Goal: Browse casually: Explore the website without a specific task or goal

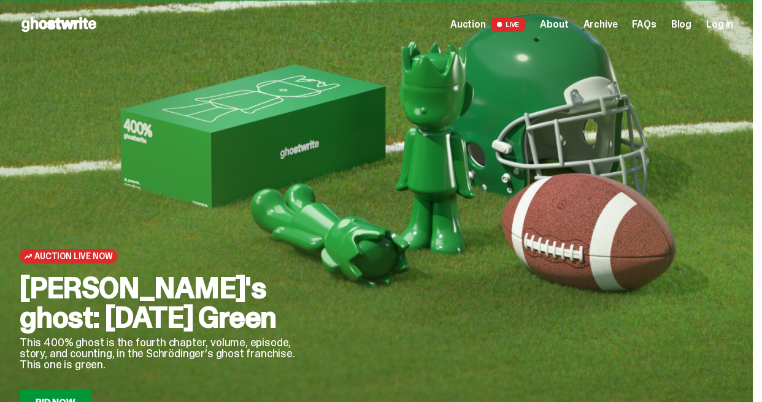
click at [568, 25] on span "About" at bounding box center [554, 25] width 28 height 10
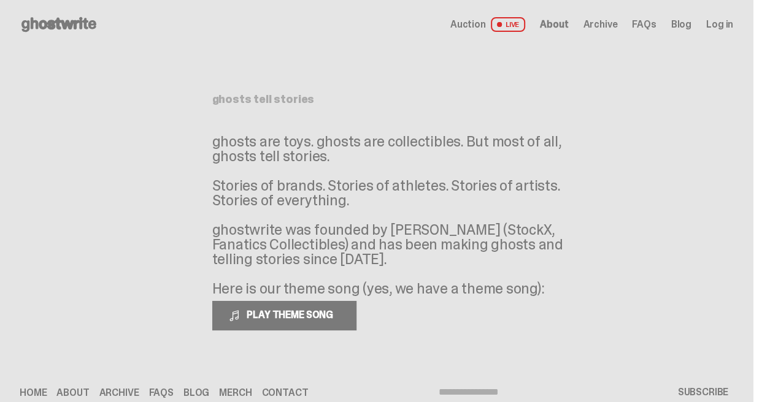
click at [58, 28] on use at bounding box center [58, 24] width 75 height 15
click at [347, 144] on p "ghosts are toys. ghosts are collectibles. But most of all, ghosts tell stories.…" at bounding box center [396, 215] width 368 height 162
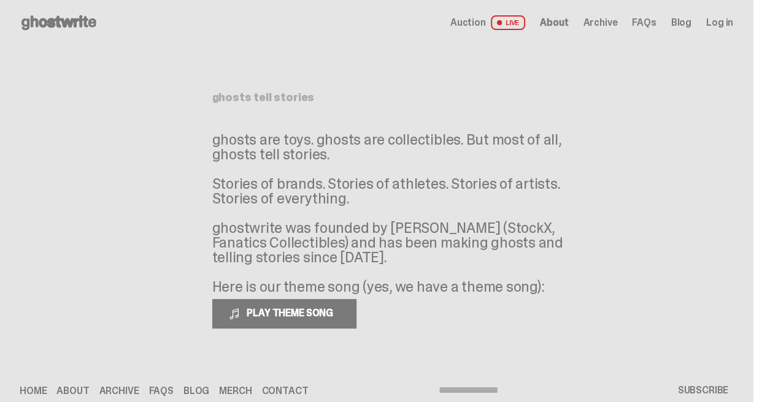
click at [560, 25] on span "About" at bounding box center [554, 23] width 28 height 10
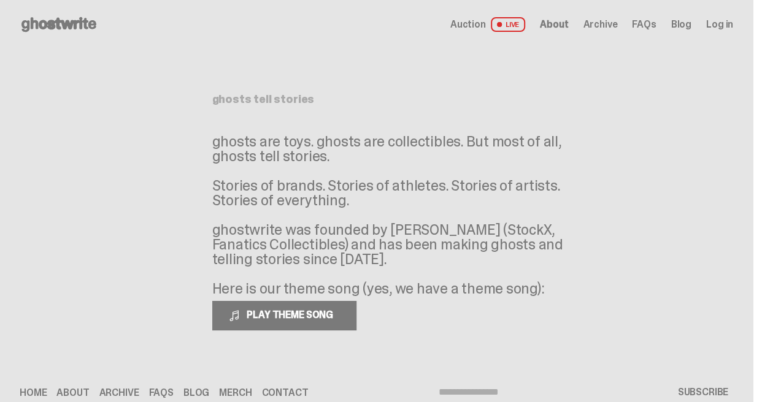
scroll to position [0, 0]
drag, startPoint x: 214, startPoint y: 103, endPoint x: 477, endPoint y: 248, distance: 300.1
click at [481, 251] on div "ghosts tell stories ghosts are toys. ghosts are collectibles. But most of all, …" at bounding box center [377, 202] width 368 height 307
copy div "ghosts tell stories ghosts are toys. ghosts are collectibles. But most of all, …"
click at [361, 190] on p "ghosts are toys. ghosts are collectibles. But most of all, ghosts tell stories.…" at bounding box center [396, 215] width 368 height 162
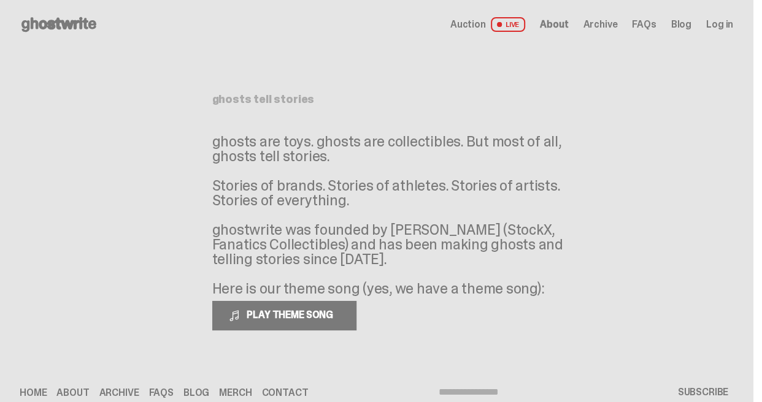
click at [349, 252] on p "ghosts are toys. ghosts are collectibles. But most of all, ghosts tell stories.…" at bounding box center [396, 215] width 368 height 162
drag, startPoint x: 335, startPoint y: 259, endPoint x: 220, endPoint y: 150, distance: 158.4
click at [213, 147] on div "ghosts tell stories ghosts are toys. ghosts are collectibles. But most of all, …" at bounding box center [377, 202] width 368 height 307
copy p "ghosts are toys. ghosts are collectibles. But most of all, ghosts tell stories.…"
click at [563, 272] on p "ghosts are toys. ghosts are collectibles. But most of all, ghosts tell stories.…" at bounding box center [396, 215] width 368 height 162
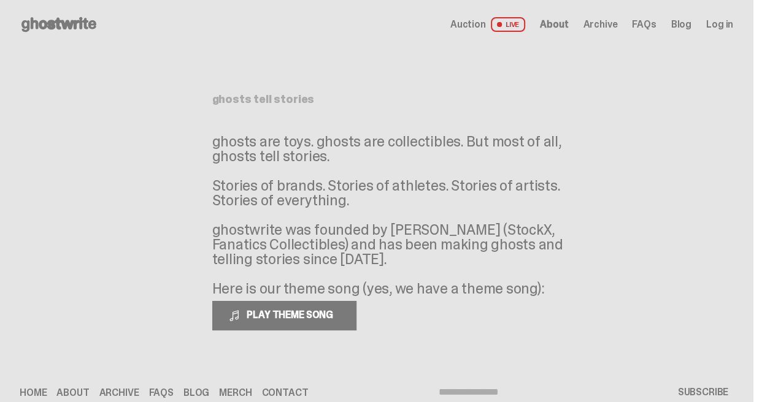
click at [478, 181] on p "ghosts are toys. ghosts are collectibles. But most of all, ghosts tell stories.…" at bounding box center [396, 215] width 368 height 162
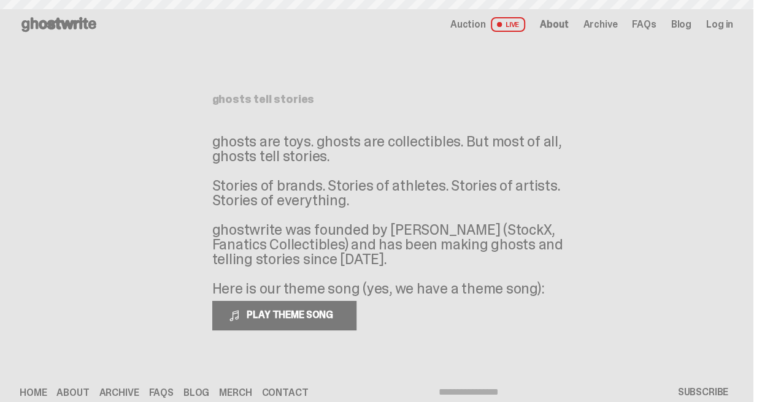
click at [70, 24] on use at bounding box center [58, 24] width 75 height 15
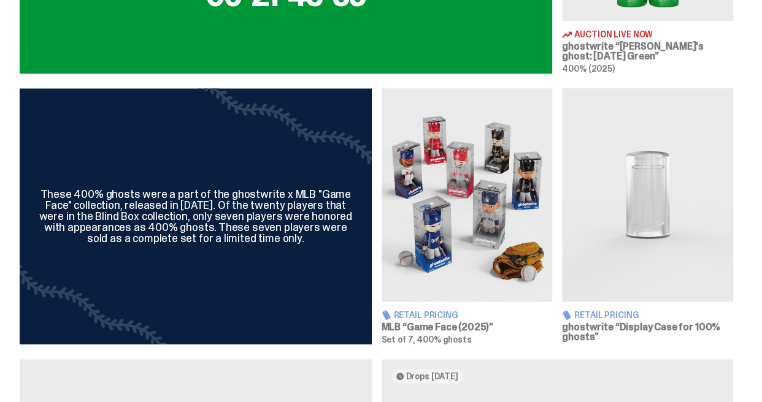
scroll to position [665, 0]
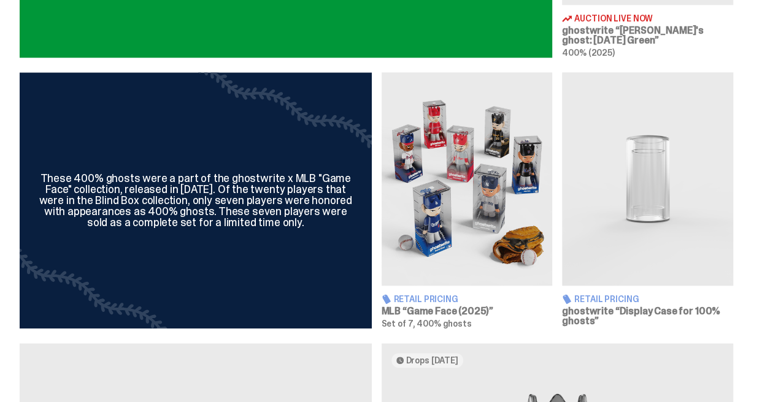
click at [477, 185] on img at bounding box center [467, 178] width 171 height 213
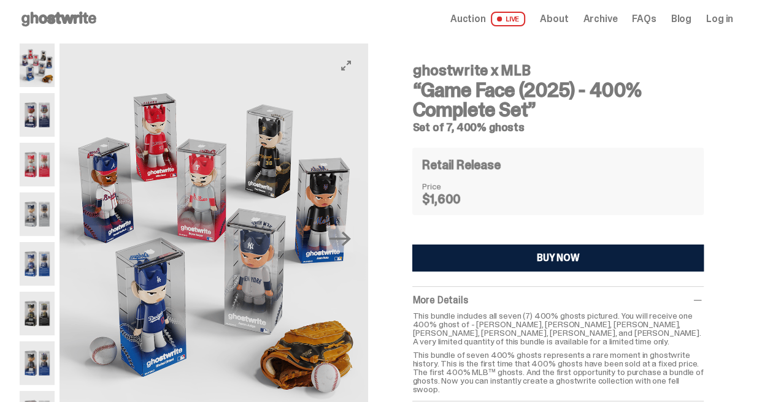
scroll to position [5, 0]
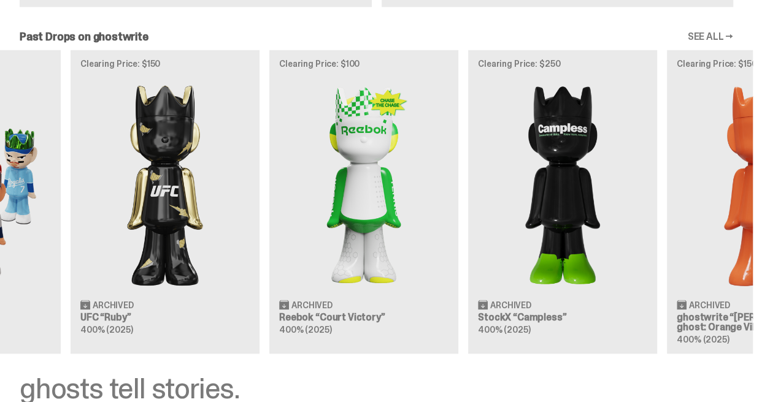
scroll to position [0, 162]
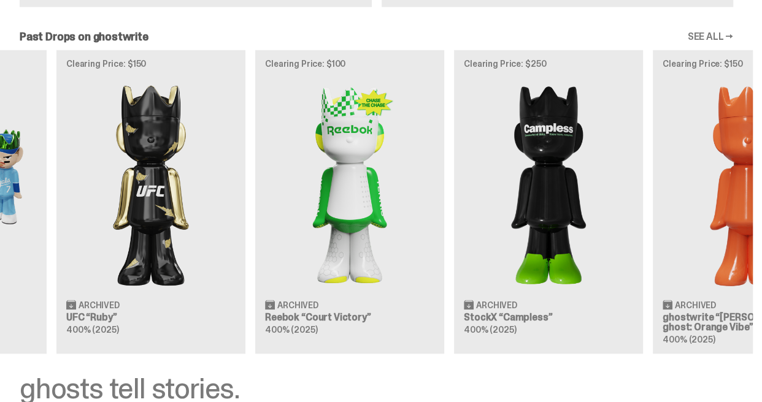
click at [720, 41] on link "SEE ALL →" at bounding box center [710, 37] width 46 height 10
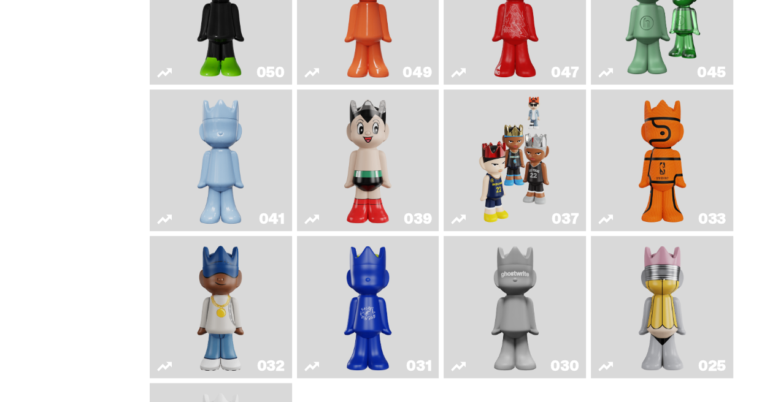
scroll to position [337, 0]
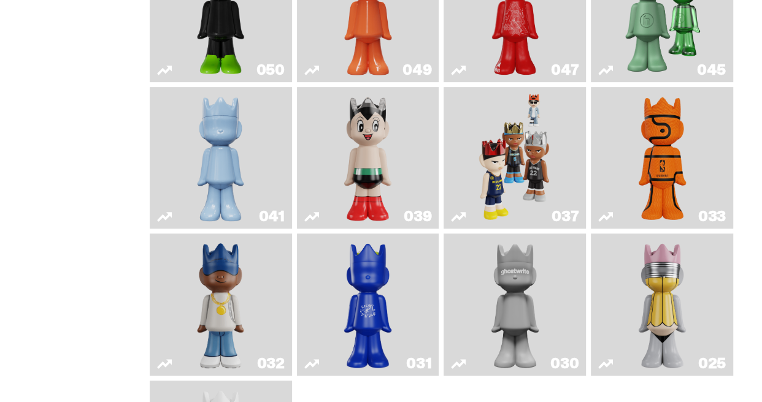
click at [531, 206] on img "Game Face (2024)" at bounding box center [515, 158] width 74 height 133
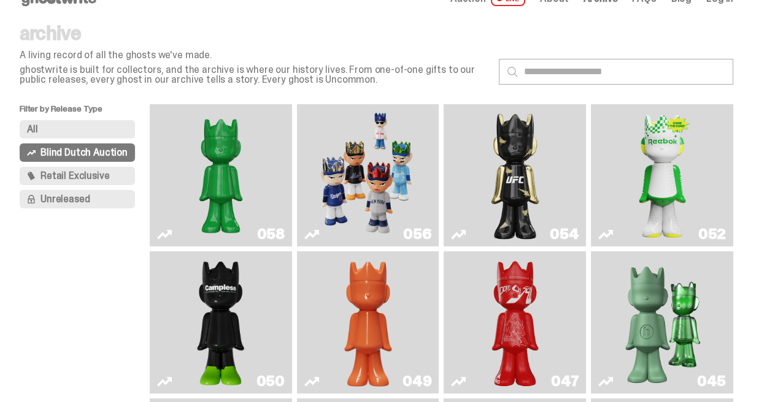
scroll to position [27, 0]
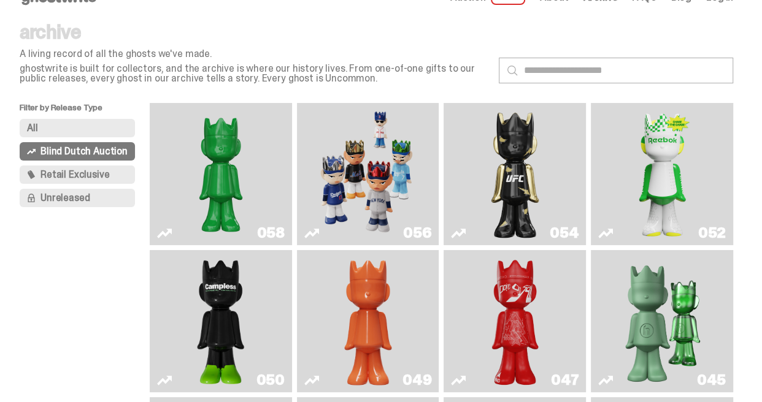
click at [382, 187] on img "Game Face (2025)" at bounding box center [368, 174] width 106 height 133
